Goal: Information Seeking & Learning: Learn about a topic

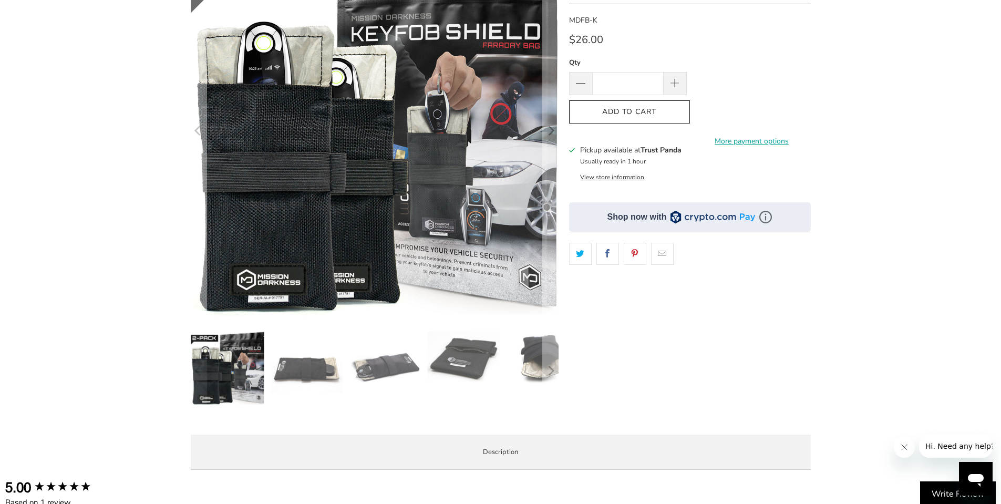
scroll to position [158, 0]
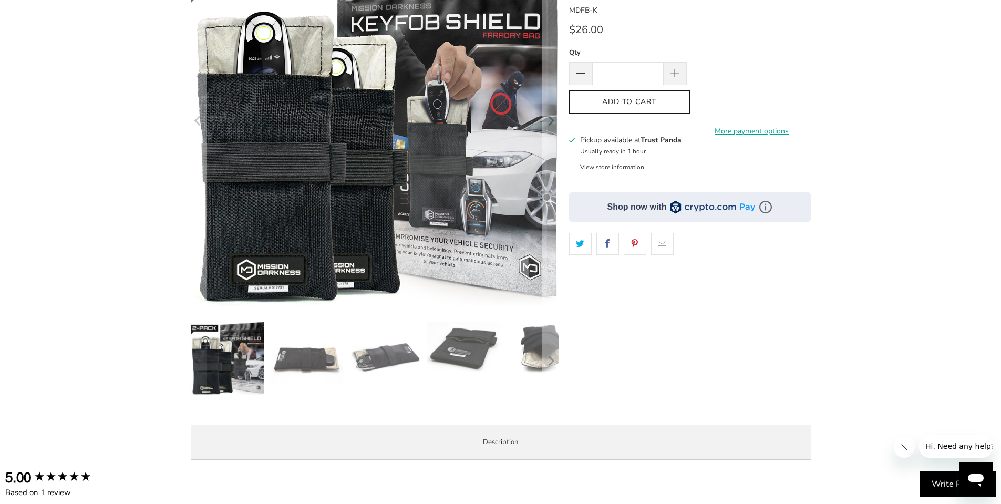
click at [312, 365] on img at bounding box center [307, 359] width 74 height 74
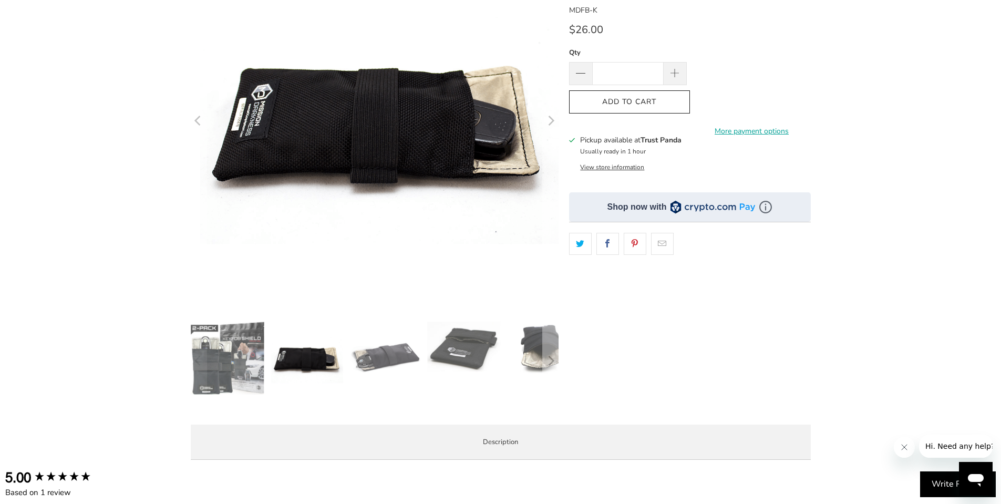
click at [382, 364] on img at bounding box center [385, 359] width 74 height 74
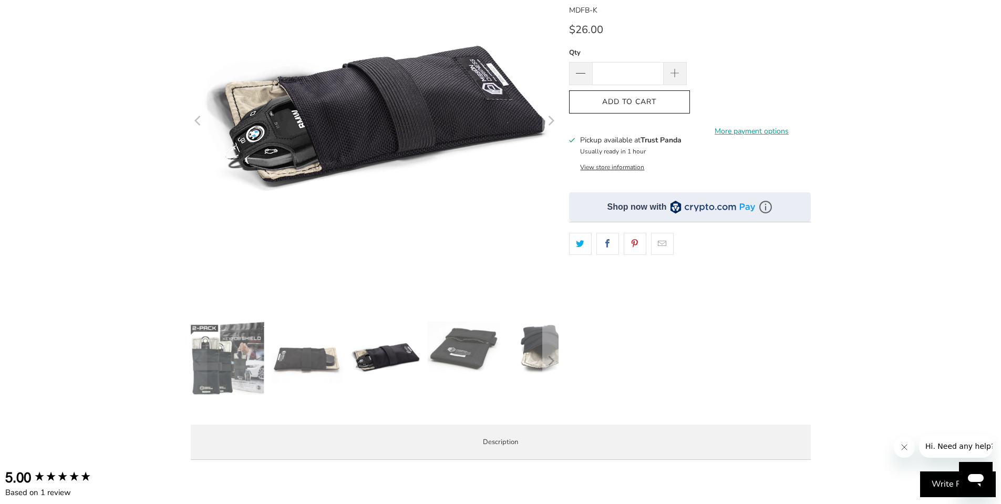
click at [459, 351] on img at bounding box center [464, 347] width 74 height 50
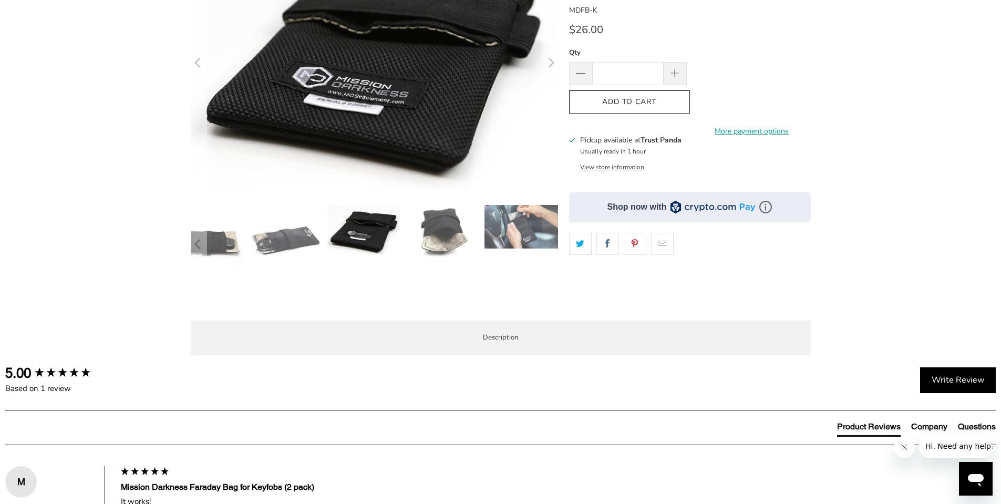
click at [528, 240] on img at bounding box center [521, 227] width 74 height 44
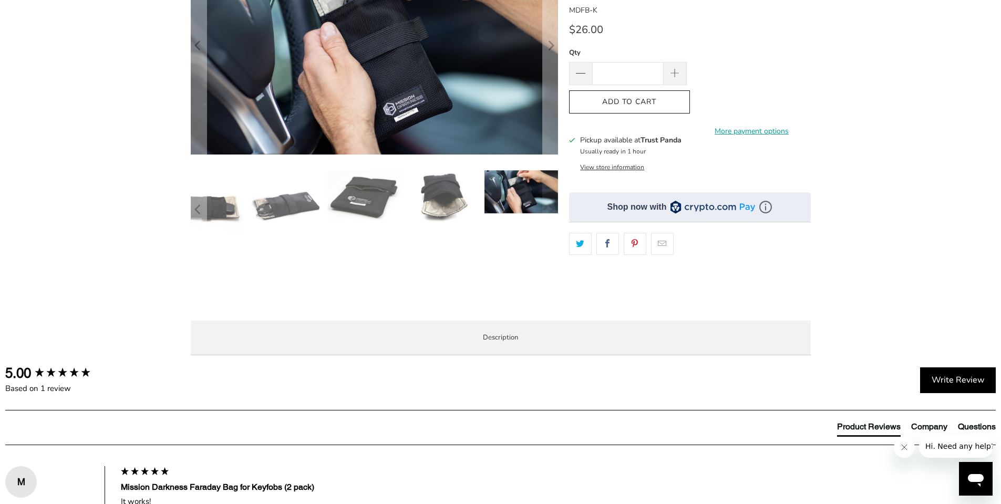
click at [218, 226] on img at bounding box center [207, 207] width 74 height 74
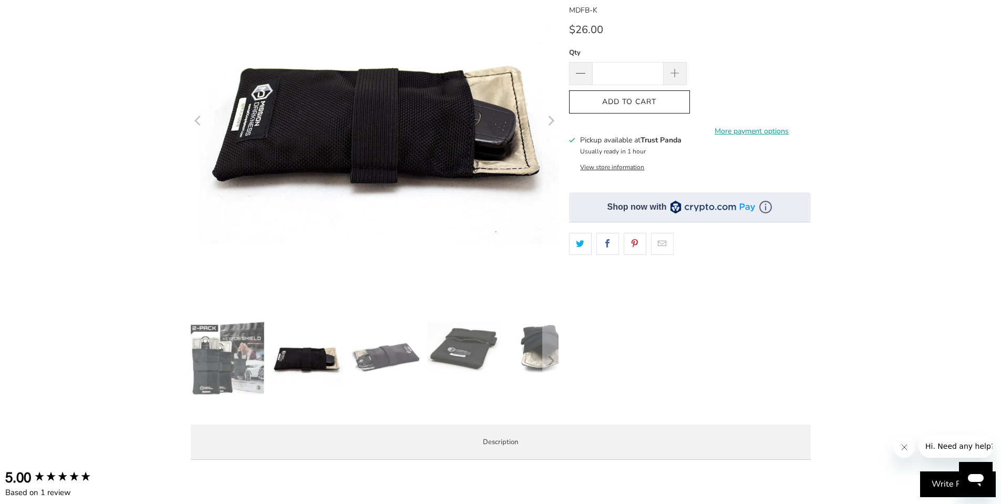
click at [211, 360] on img at bounding box center [228, 359] width 74 height 74
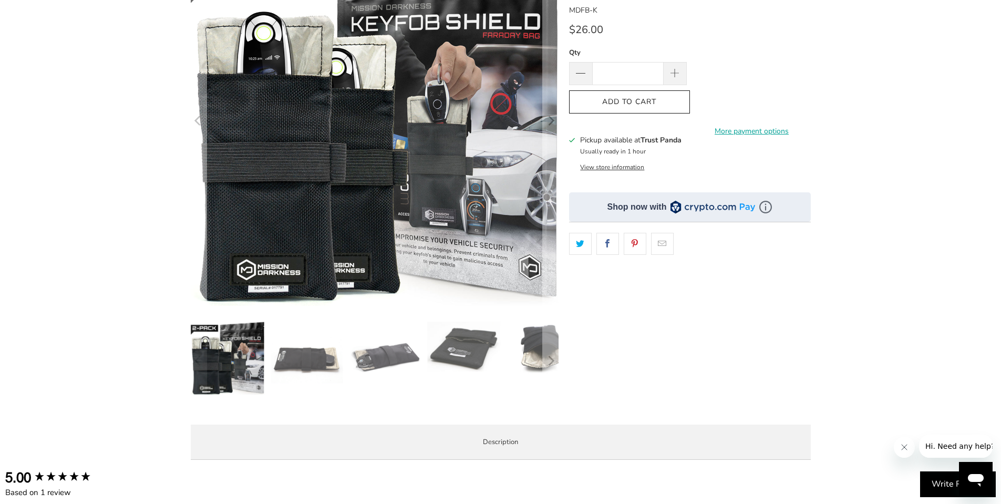
click at [525, 347] on img at bounding box center [543, 349] width 74 height 54
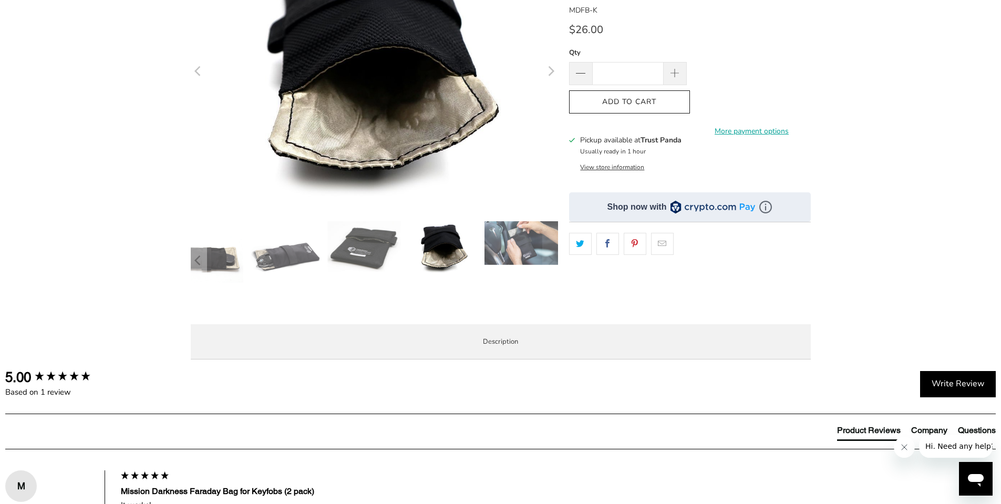
click at [526, 245] on img at bounding box center [521, 243] width 74 height 44
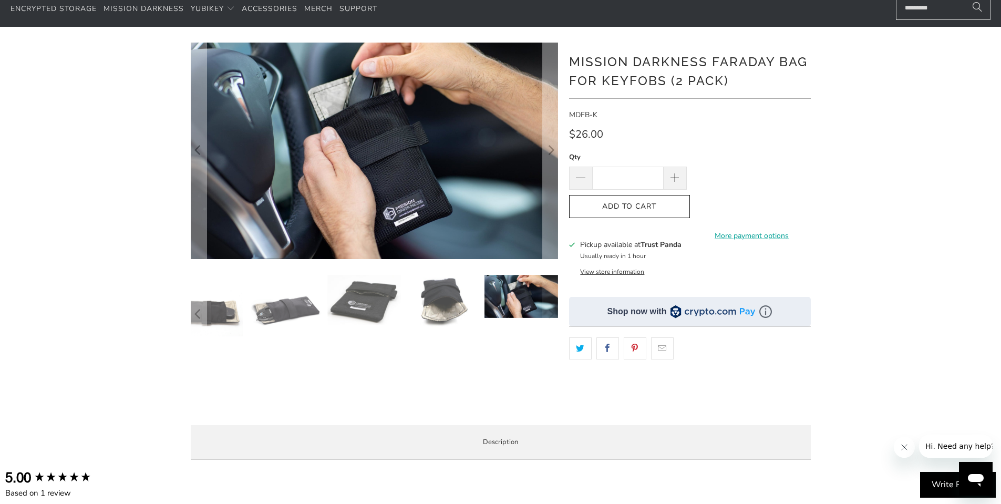
scroll to position [53, 0]
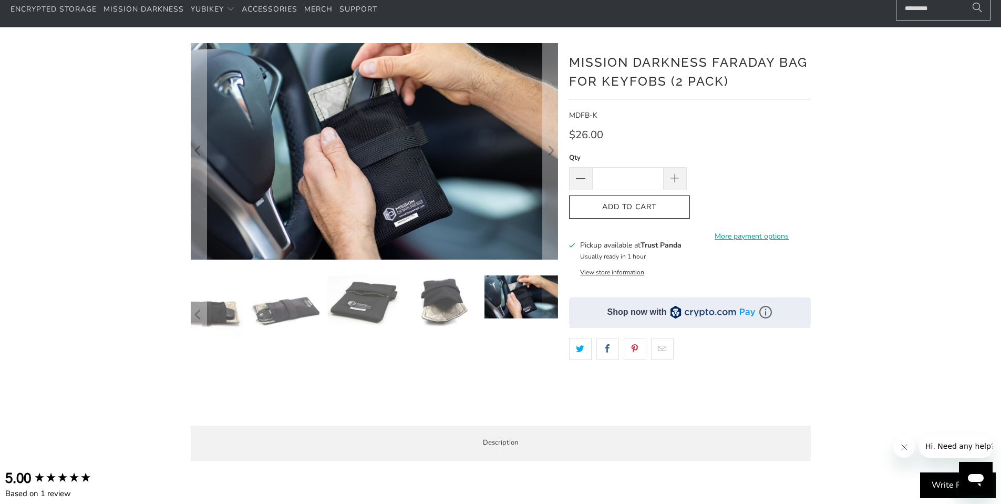
click at [362, 304] on img at bounding box center [364, 300] width 74 height 50
